Goal: Transaction & Acquisition: Purchase product/service

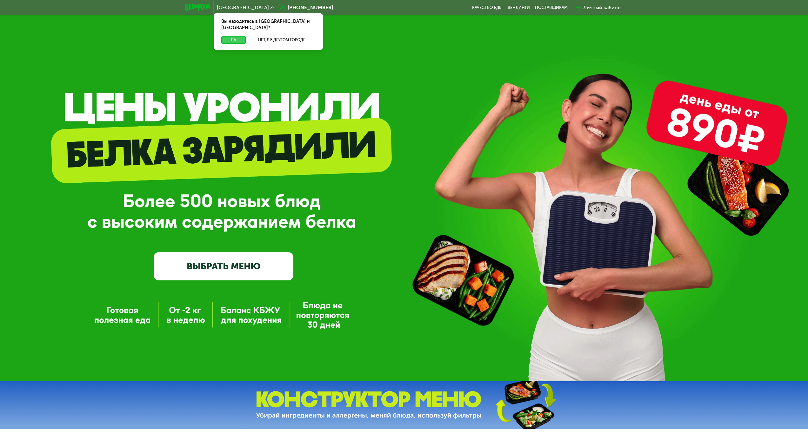
click at [233, 36] on button "Да" at bounding box center [233, 40] width 24 height 8
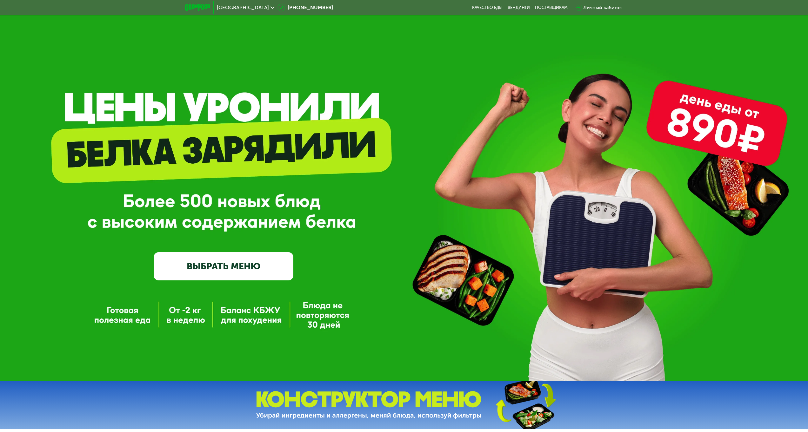
click at [225, 264] on link "ВЫБРАТЬ МЕНЮ" at bounding box center [224, 266] width 140 height 28
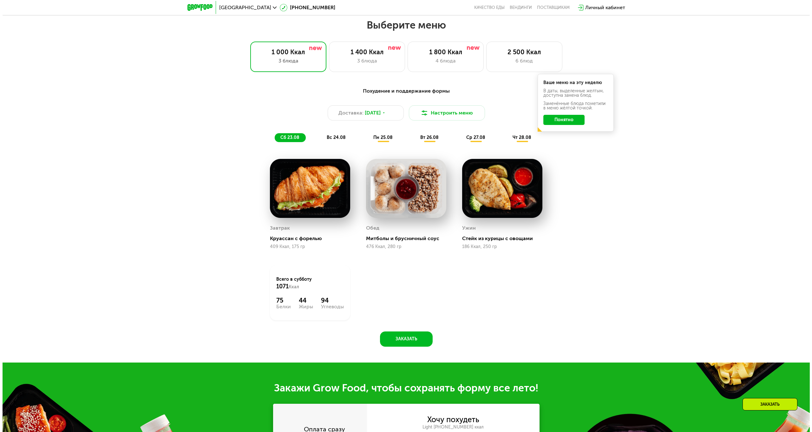
scroll to position [439, 0]
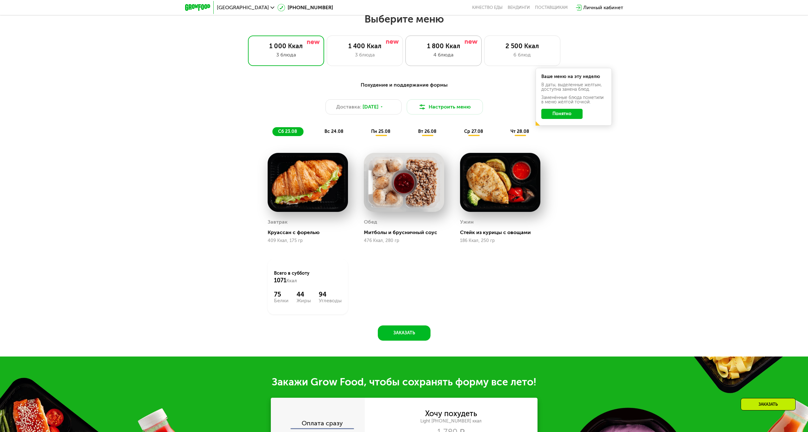
click at [448, 56] on div "4 блюда" at bounding box center [443, 55] width 63 height 8
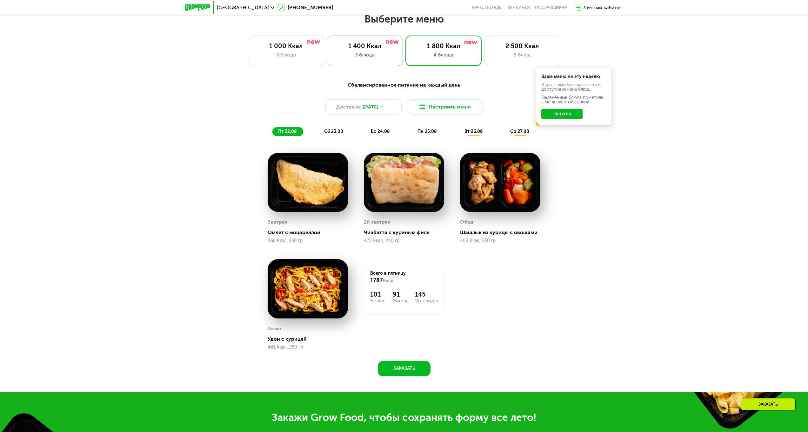
click at [405, 52] on div "1 400 Ккал 3 блюда" at bounding box center [443, 51] width 76 height 30
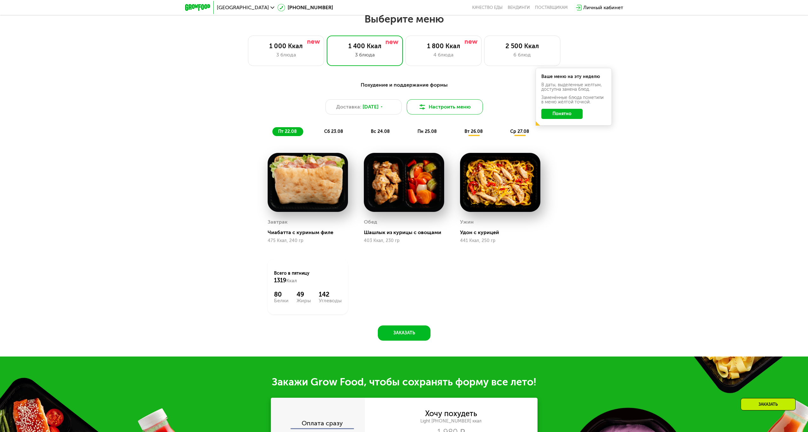
click at [440, 113] on button "Настроить меню" at bounding box center [445, 106] width 76 height 15
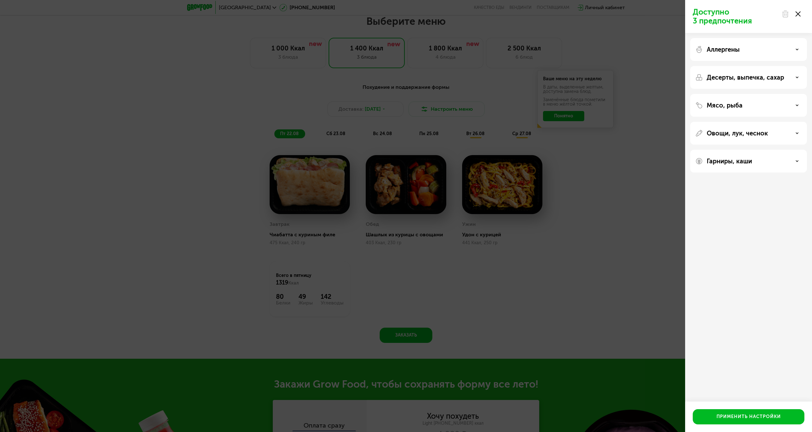
click at [751, 103] on div "Мясо, рыба" at bounding box center [749, 106] width 107 height 8
click at [771, 80] on p "Десерты, выпечка, сахар" at bounding box center [745, 78] width 77 height 8
click at [725, 99] on div "Без десертов" at bounding box center [712, 100] width 33 height 8
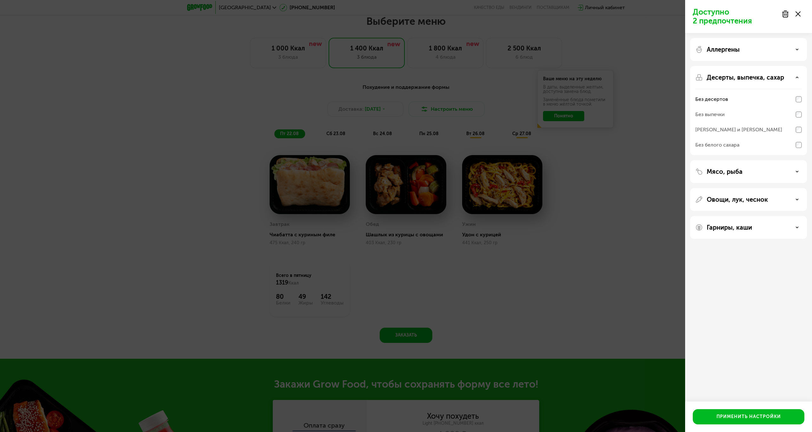
click at [773, 50] on div "Аллергены" at bounding box center [749, 50] width 107 height 8
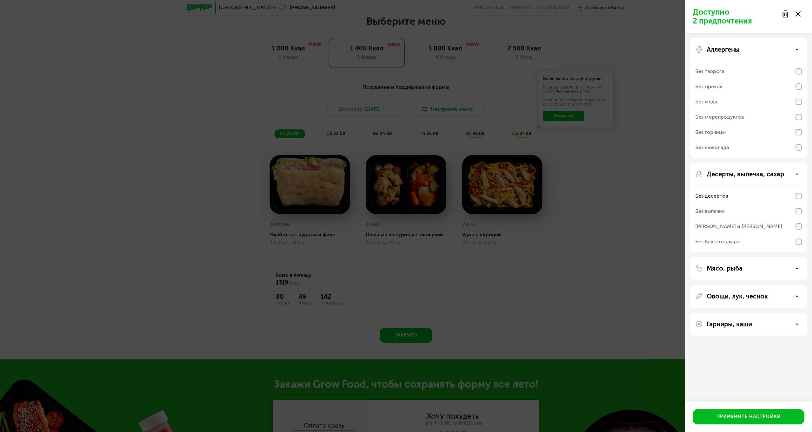
click at [773, 50] on div "Аллергены" at bounding box center [749, 50] width 107 height 8
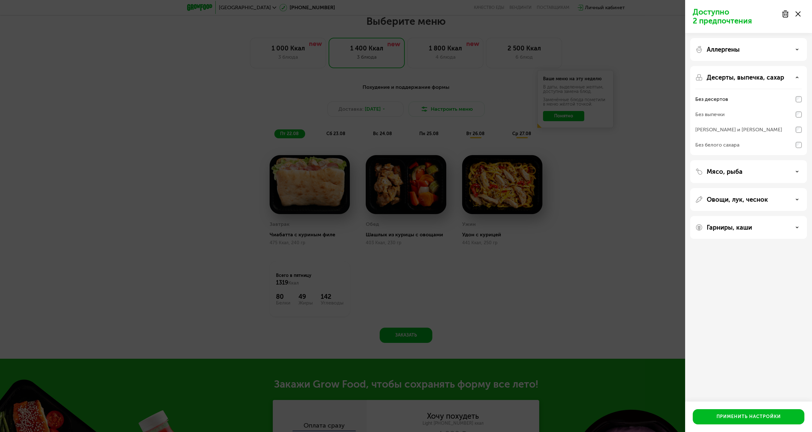
click at [761, 170] on div "Мясо, рыба" at bounding box center [749, 172] width 107 height 8
click at [761, 270] on div "Мясо, рыба Нет ограничений Без свинины и ветчины Без красного мяса Без рыбы Без…" at bounding box center [749, 281] width 117 height 23
click at [766, 281] on p "Овощи, лук, чеснок" at bounding box center [737, 281] width 61 height 8
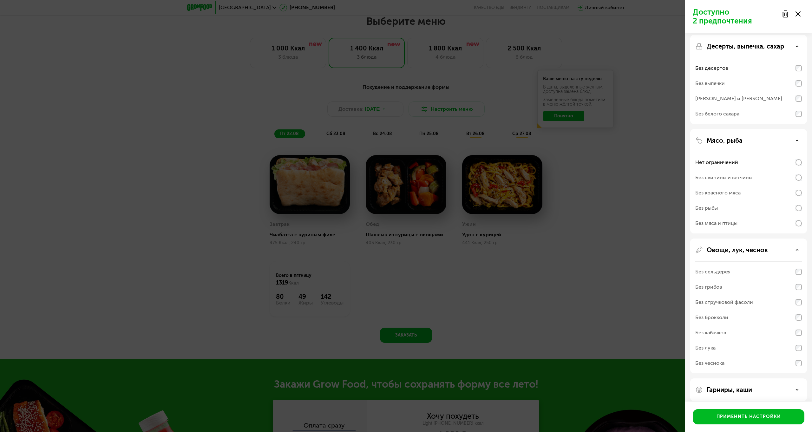
scroll to position [37, 0]
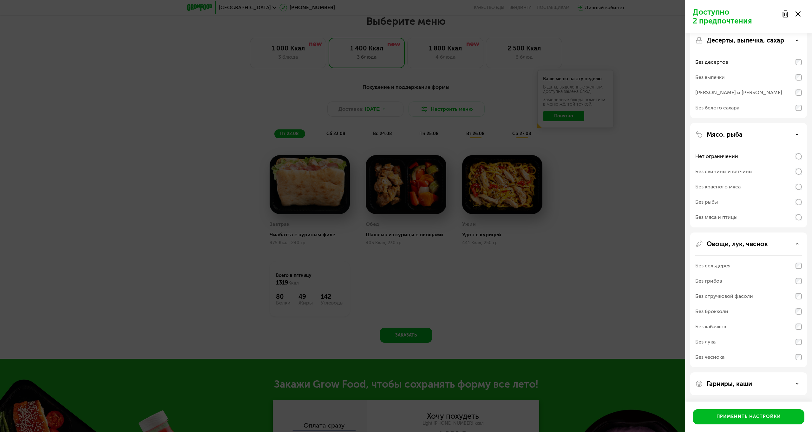
click at [749, 383] on p "Гарниры, каши" at bounding box center [729, 384] width 45 height 8
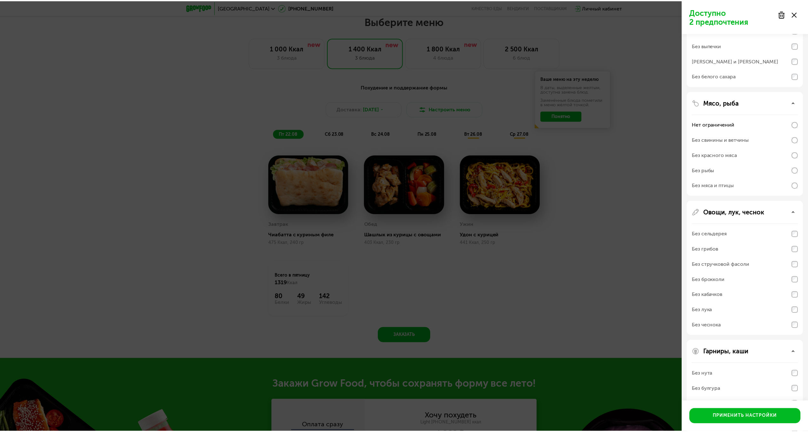
scroll to position [119, 0]
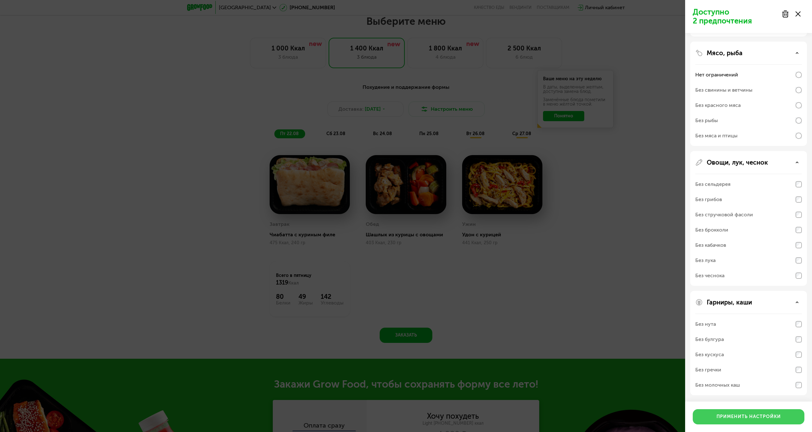
click at [760, 415] on div "Применить настройки" at bounding box center [749, 417] width 64 height 6
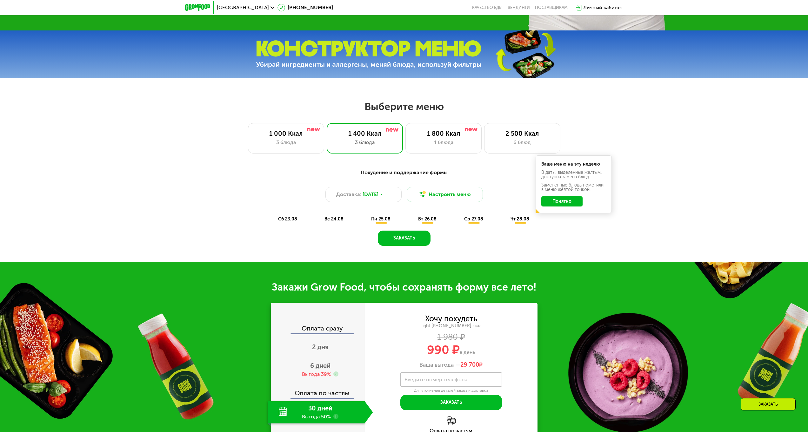
scroll to position [333, 0]
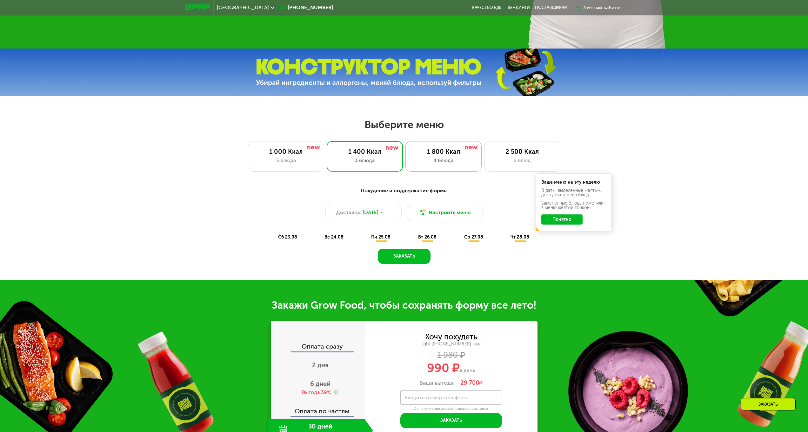
click at [433, 155] on div "1 800 Ккал" at bounding box center [443, 152] width 63 height 8
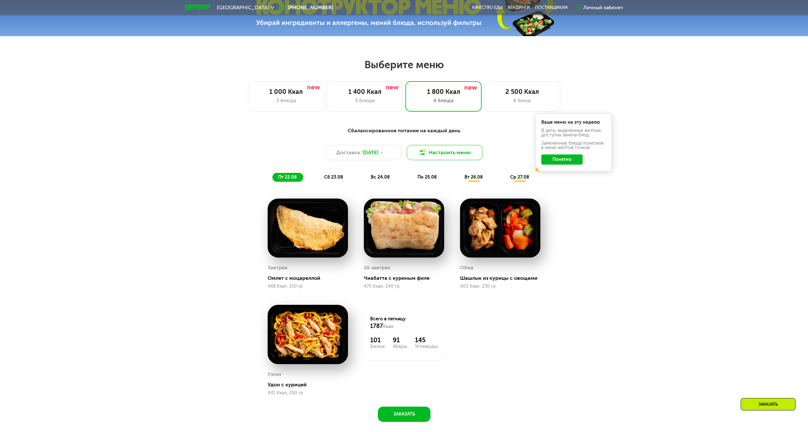
scroll to position [396, 0]
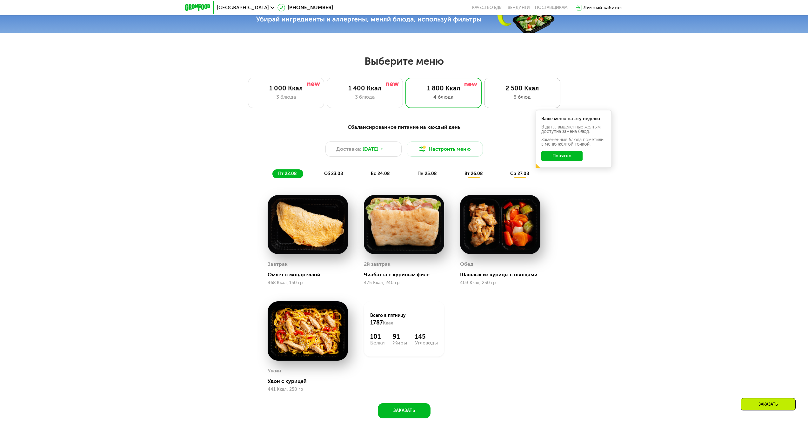
click at [531, 98] on div "6 блюд" at bounding box center [522, 97] width 63 height 8
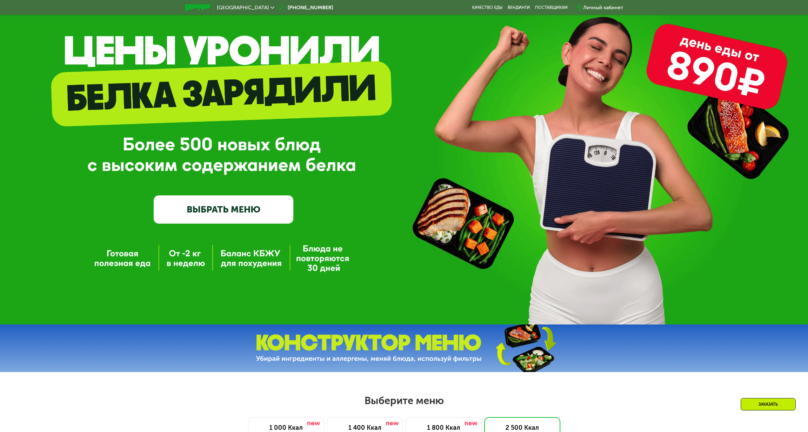
scroll to position [63, 0]
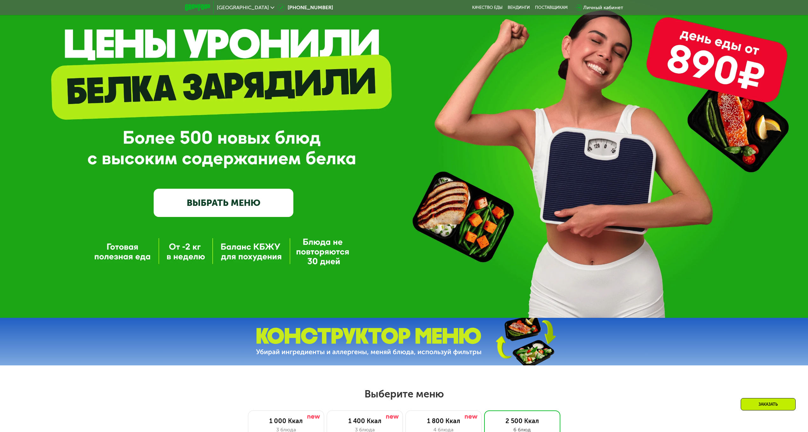
click at [261, 203] on link "ВЫБРАТЬ МЕНЮ" at bounding box center [224, 203] width 140 height 28
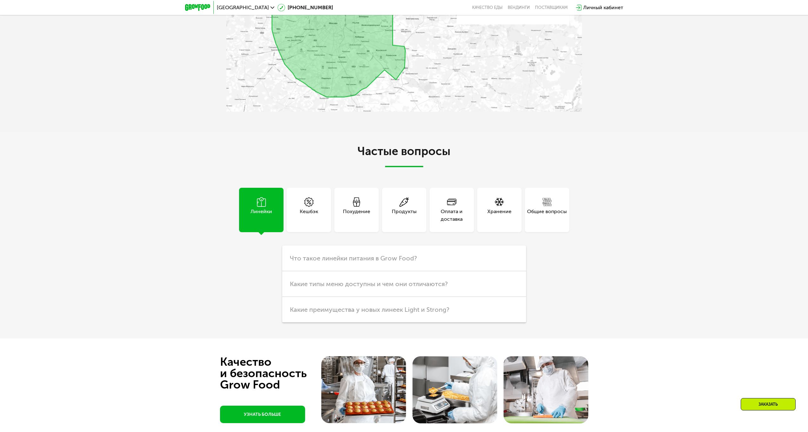
scroll to position [1856, 0]
